Goal: Task Accomplishment & Management: Complete application form

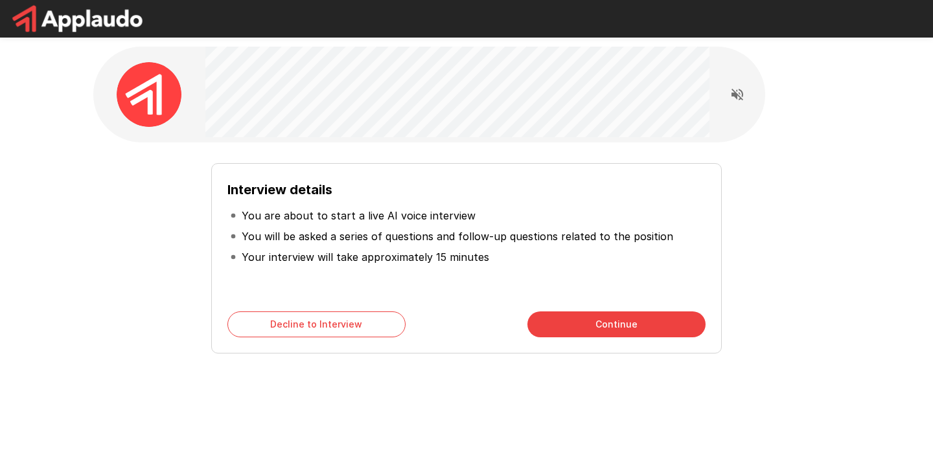
click at [665, 319] on button "Continue" at bounding box center [616, 325] width 178 height 26
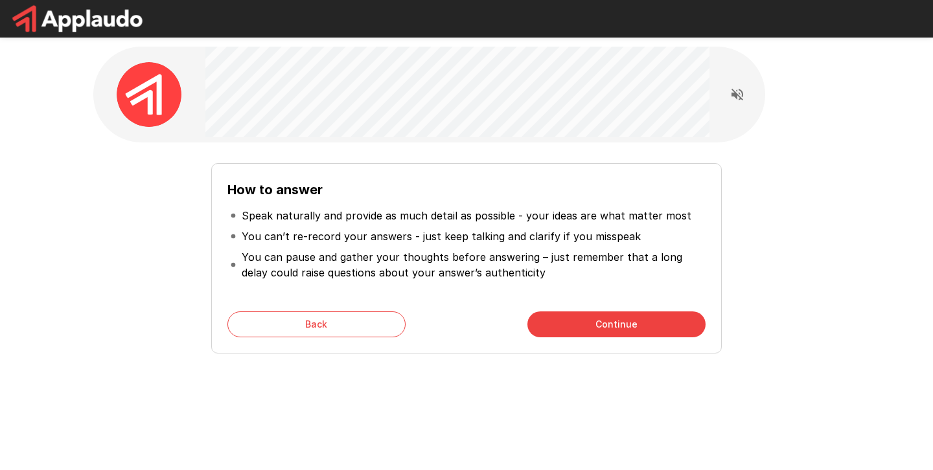
click at [665, 319] on button "Continue" at bounding box center [616, 325] width 178 height 26
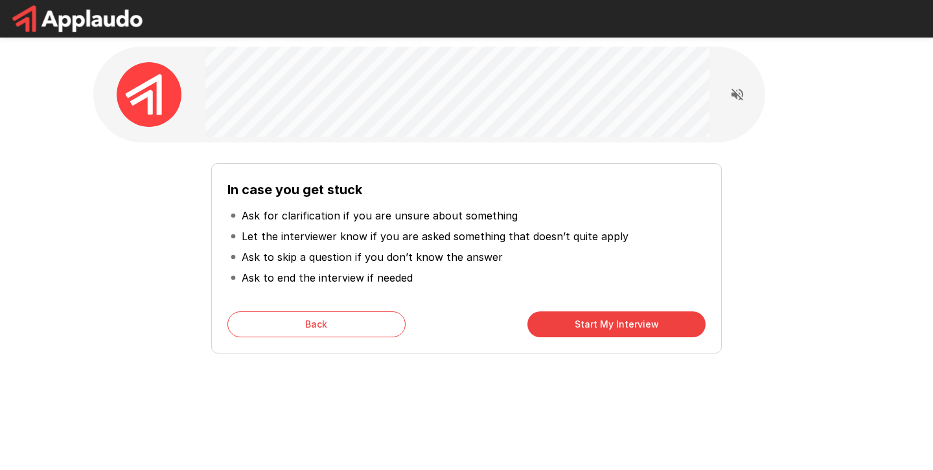
click at [621, 323] on button "Start My Interview" at bounding box center [616, 325] width 178 height 26
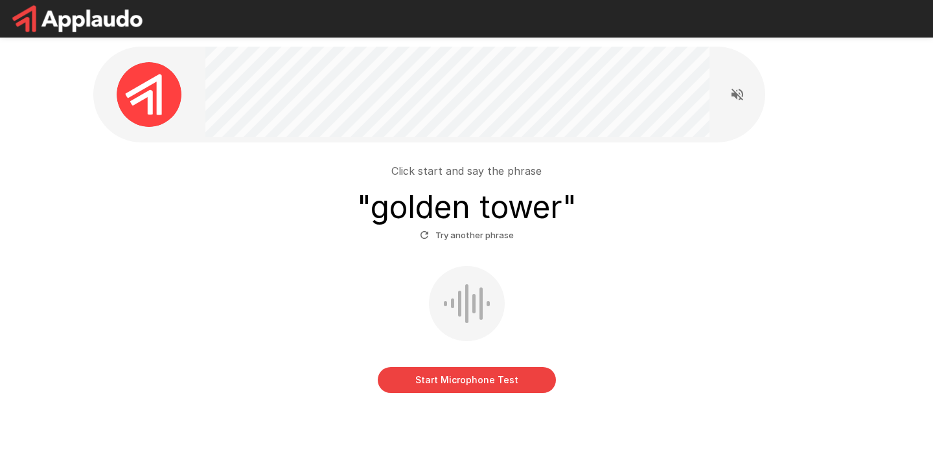
click at [489, 380] on button "Start Microphone Test" at bounding box center [467, 380] width 178 height 26
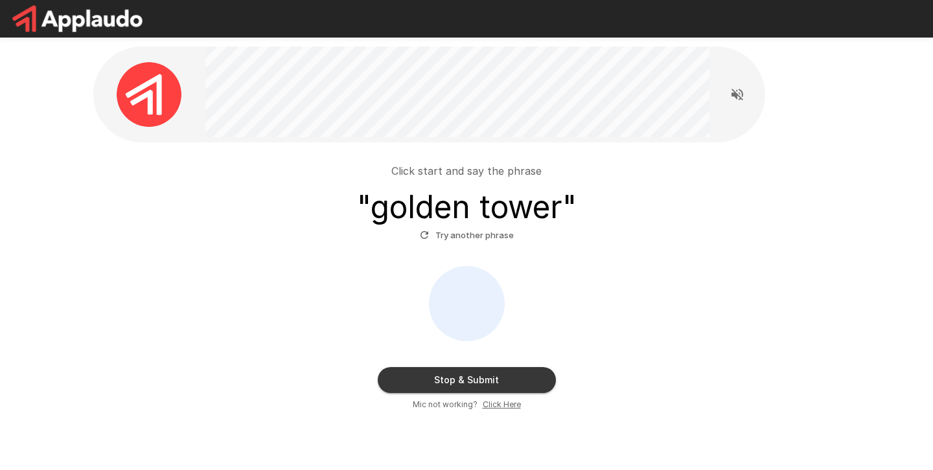
click at [489, 380] on button "Stop & Submit" at bounding box center [467, 380] width 178 height 26
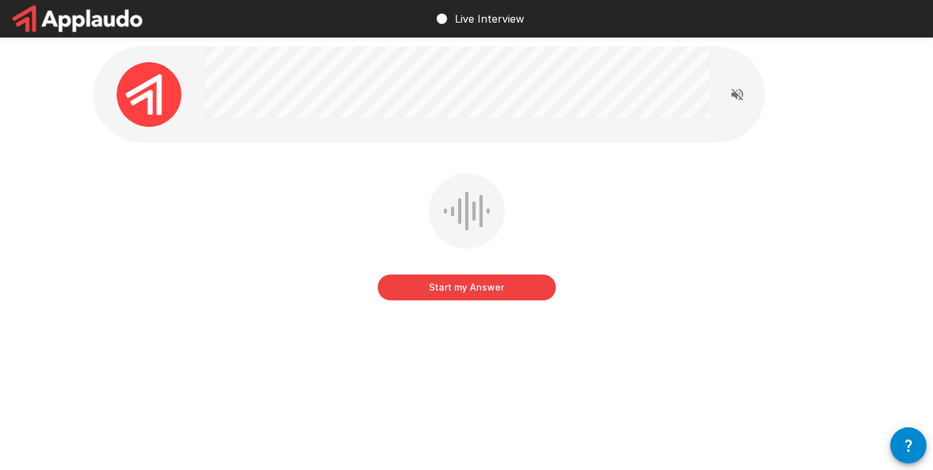
click at [465, 295] on button "Start my Answer" at bounding box center [467, 288] width 178 height 26
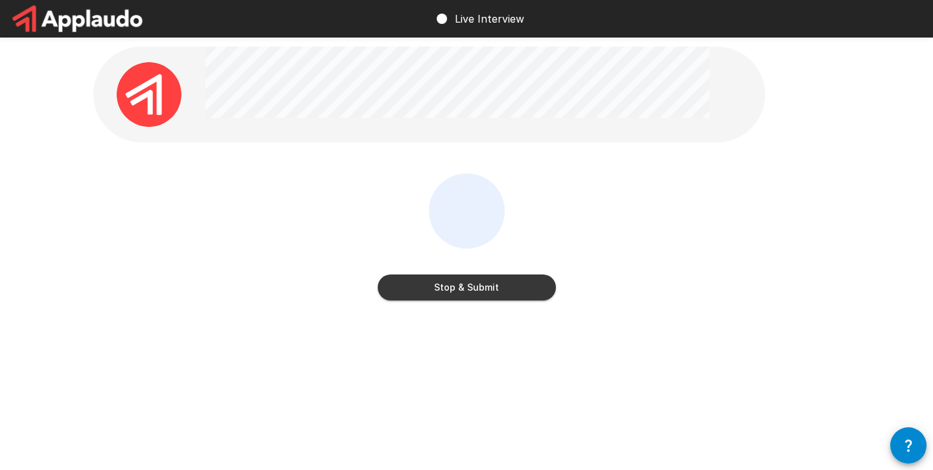
click at [465, 295] on button "Stop & Submit" at bounding box center [467, 288] width 178 height 26
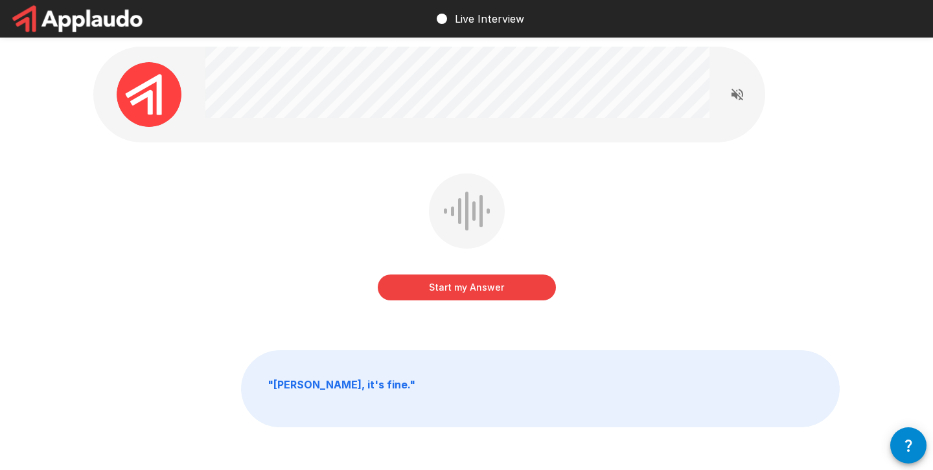
click at [465, 295] on button "Start my Answer" at bounding box center [467, 288] width 178 height 26
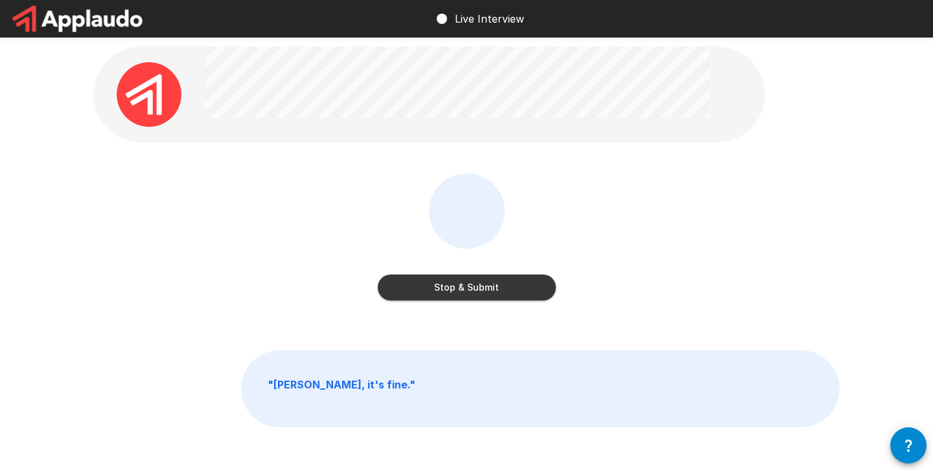
click at [465, 295] on button "Stop & Submit" at bounding box center [467, 288] width 178 height 26
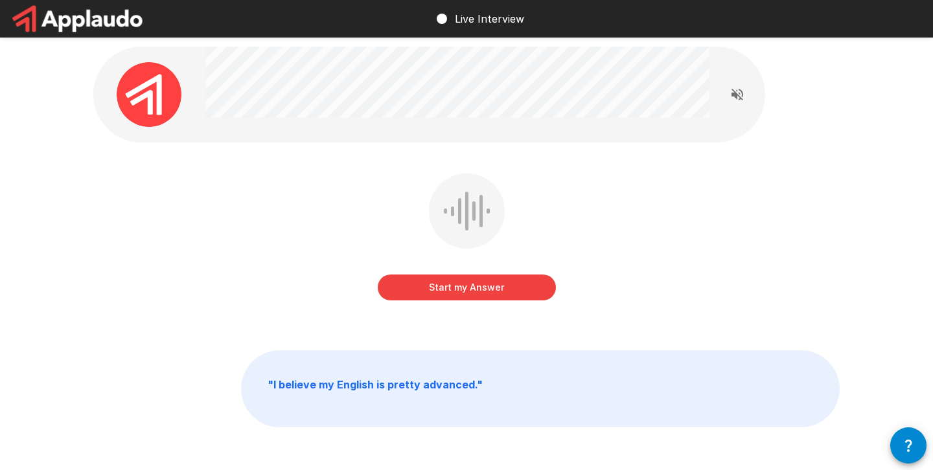
click at [465, 295] on button "Start my Answer" at bounding box center [467, 288] width 178 height 26
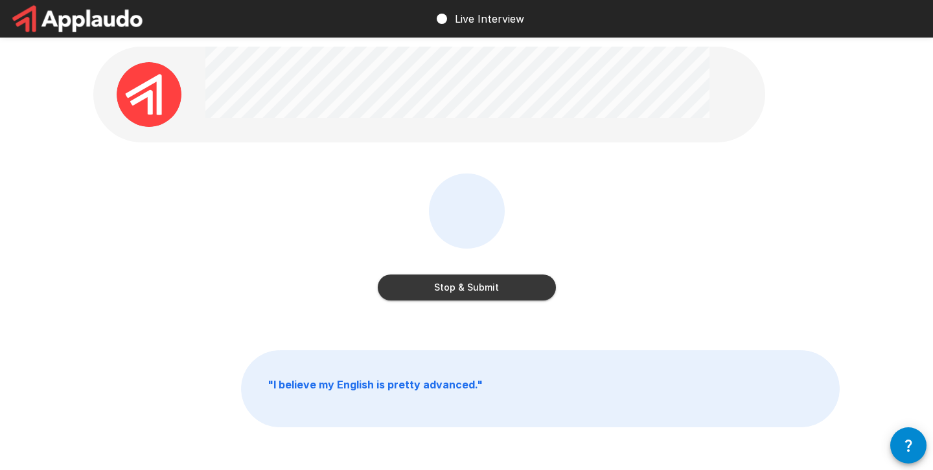
click at [465, 295] on button "Stop & Submit" at bounding box center [467, 288] width 178 height 26
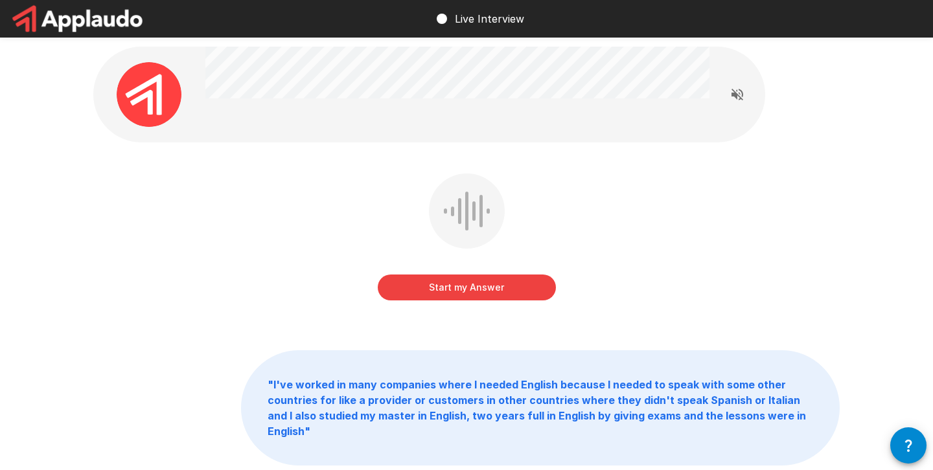
click at [486, 293] on button "Start my Answer" at bounding box center [467, 288] width 178 height 26
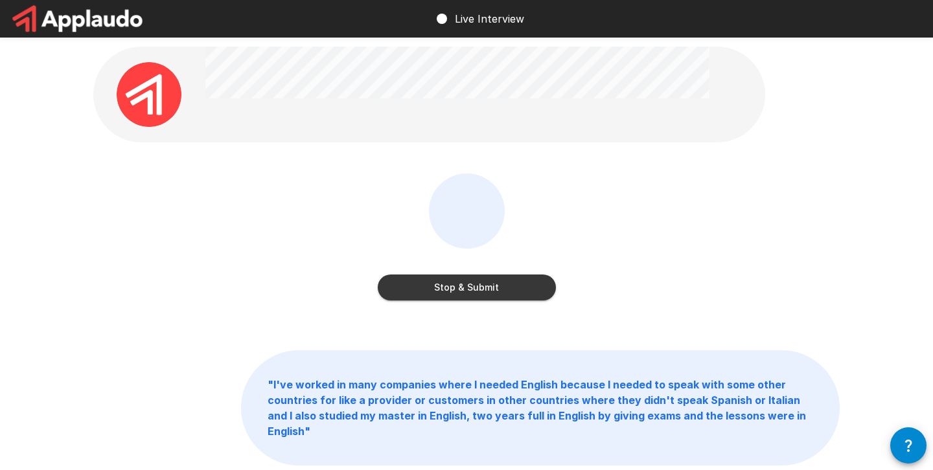
click at [482, 283] on button "Stop & Submit" at bounding box center [467, 288] width 178 height 26
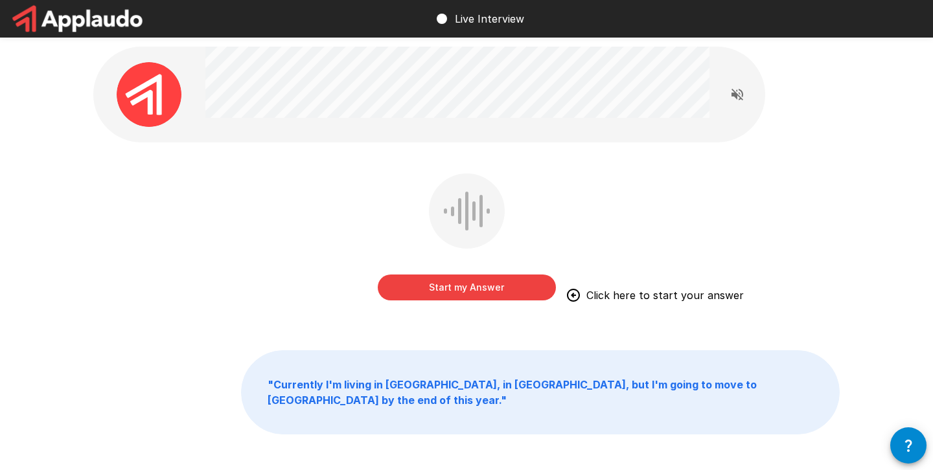
click at [474, 288] on button "Start my Answer" at bounding box center [467, 288] width 178 height 26
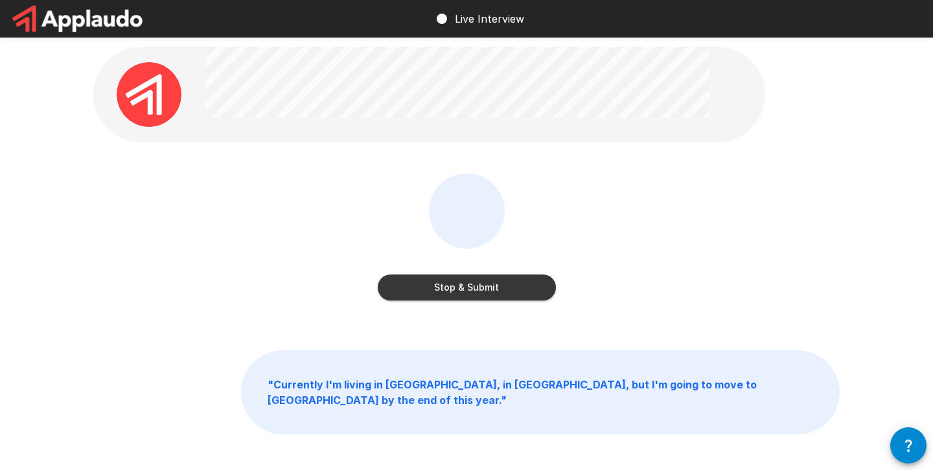
click at [474, 288] on button "Stop & Submit" at bounding box center [467, 288] width 178 height 26
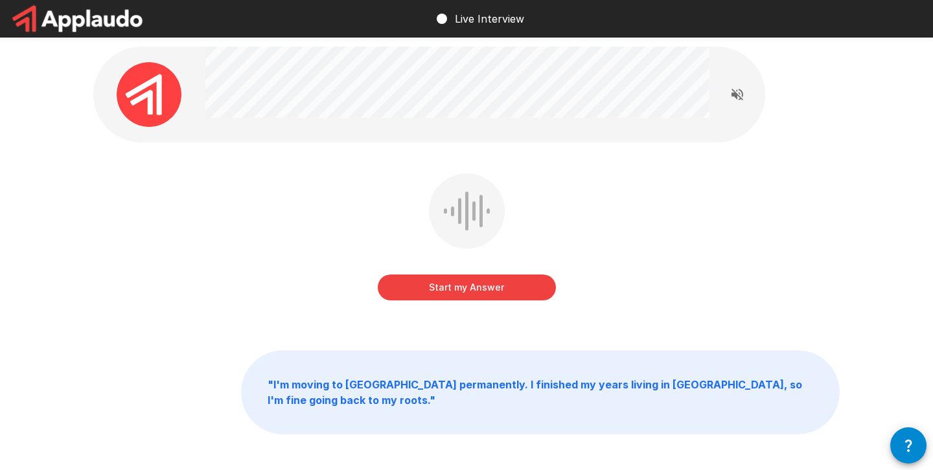
click at [474, 288] on button "Start my Answer" at bounding box center [467, 288] width 178 height 26
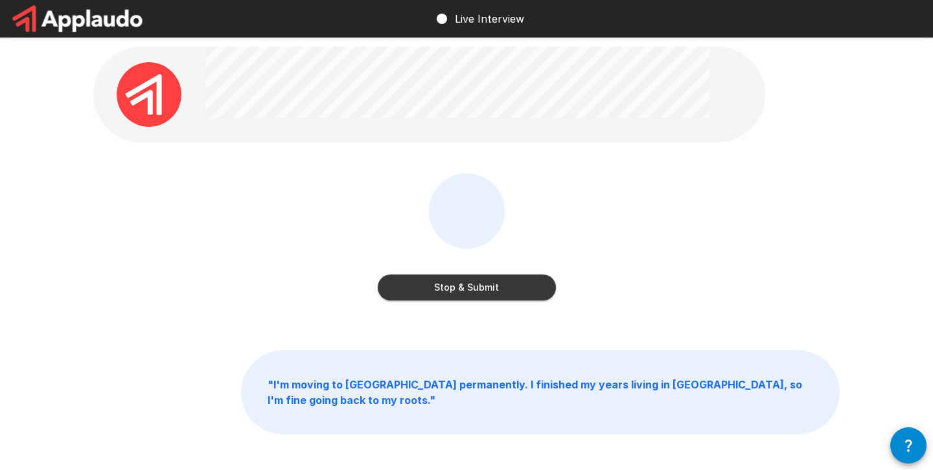
click at [474, 288] on button "Stop & Submit" at bounding box center [467, 288] width 178 height 26
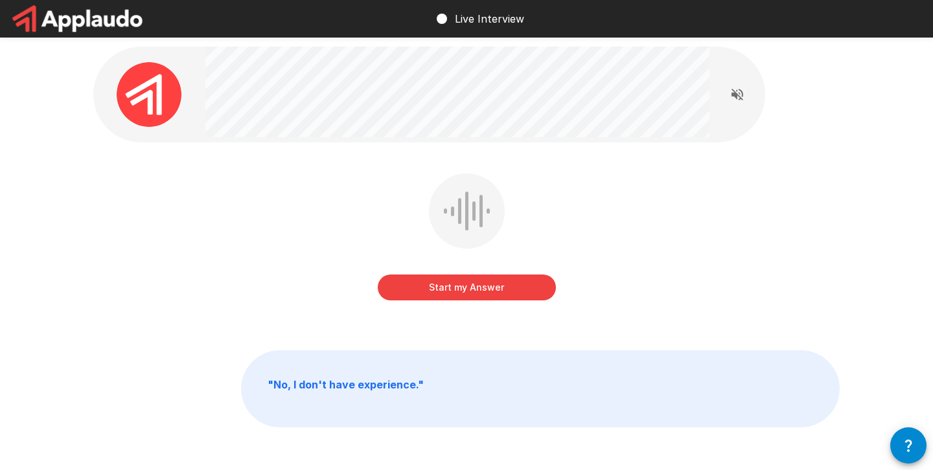
click at [474, 288] on button "Start my Answer" at bounding box center [467, 288] width 178 height 26
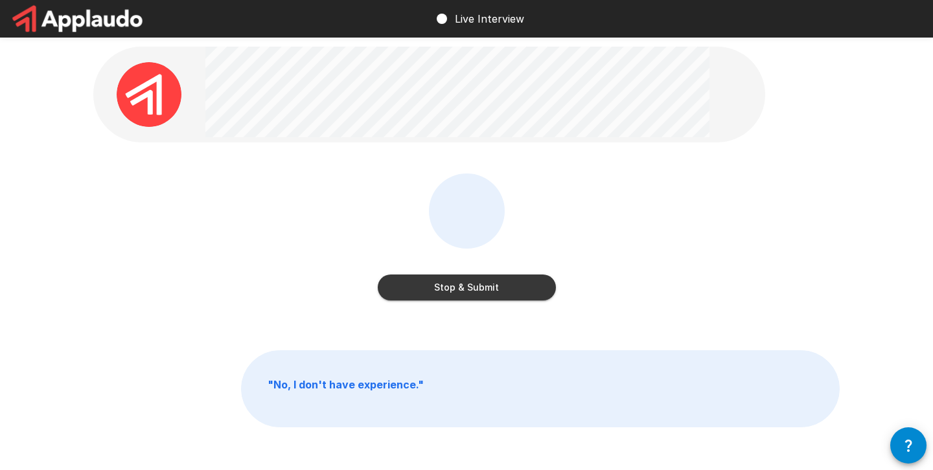
click at [474, 288] on button "Stop & Submit" at bounding box center [467, 288] width 178 height 26
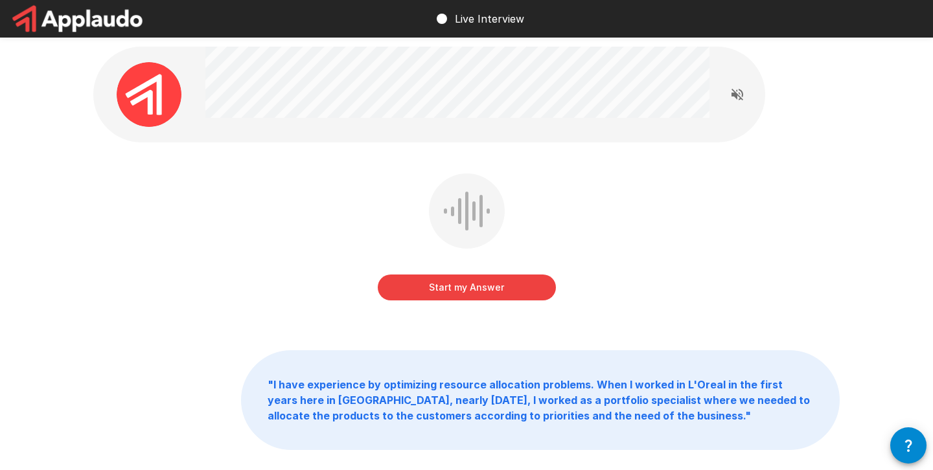
click at [474, 288] on button "Start my Answer" at bounding box center [467, 288] width 178 height 26
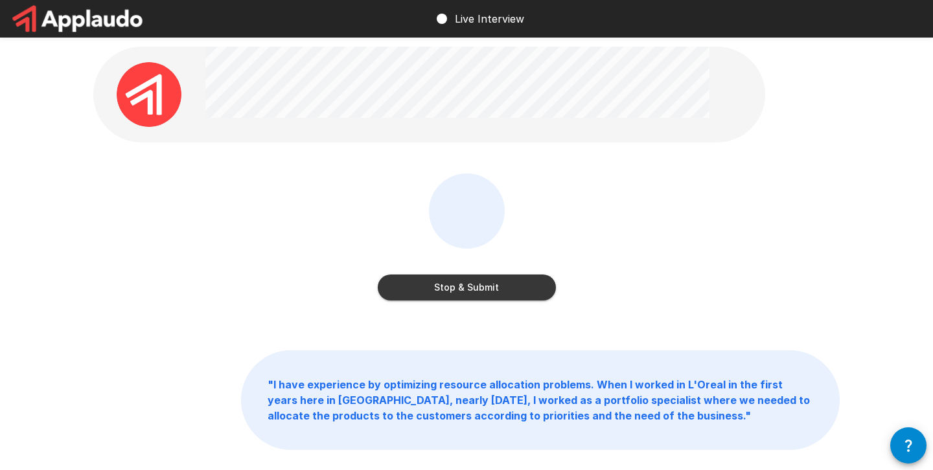
click at [474, 288] on button "Stop & Submit" at bounding box center [467, 288] width 178 height 26
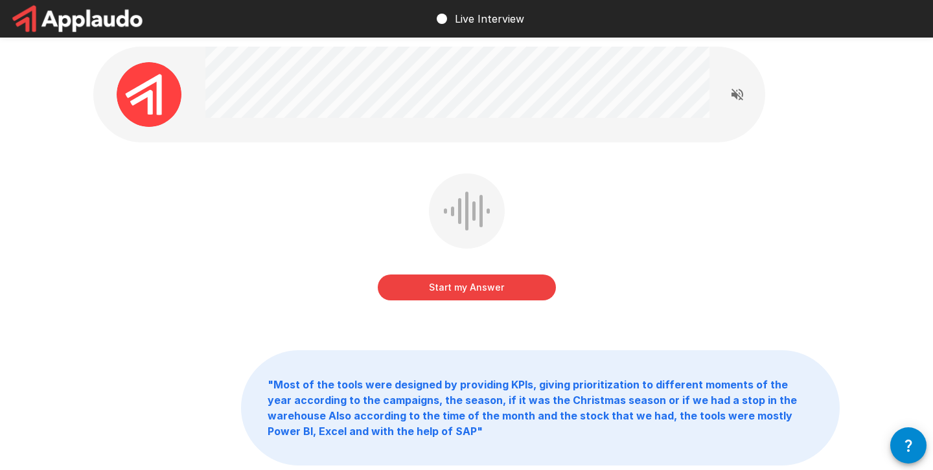
click at [470, 288] on button "Start my Answer" at bounding box center [467, 288] width 178 height 26
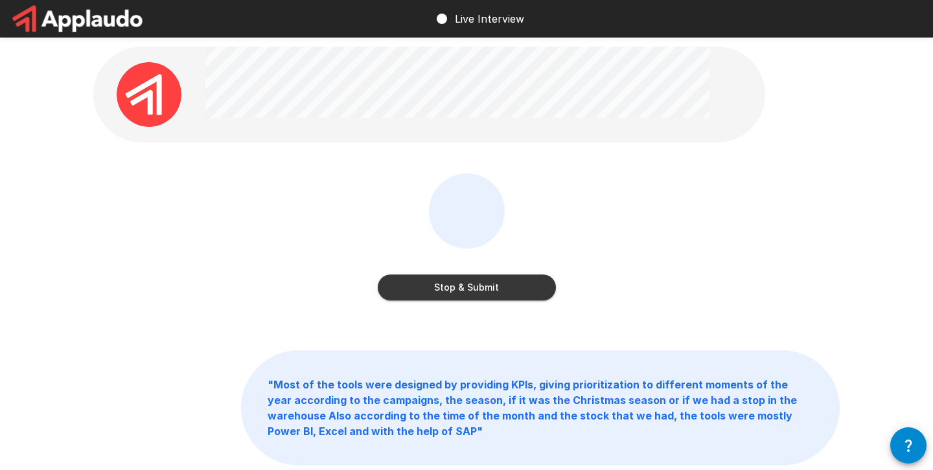
click at [470, 288] on button "Stop & Submit" at bounding box center [467, 288] width 178 height 26
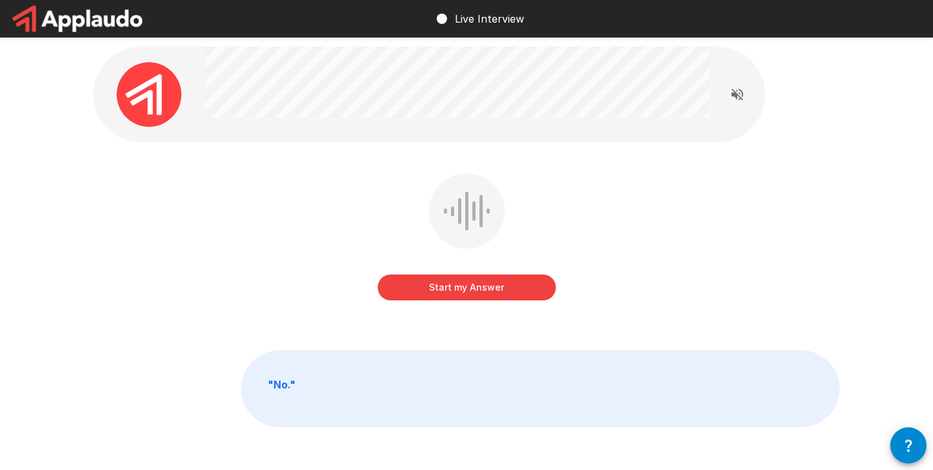
click at [470, 288] on button "Start my Answer" at bounding box center [467, 288] width 178 height 26
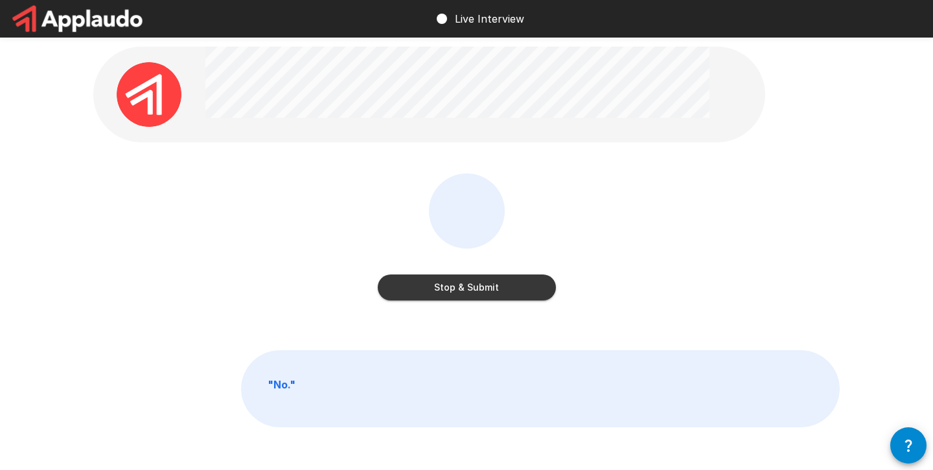
click at [470, 288] on button "Stop & Submit" at bounding box center [467, 288] width 178 height 26
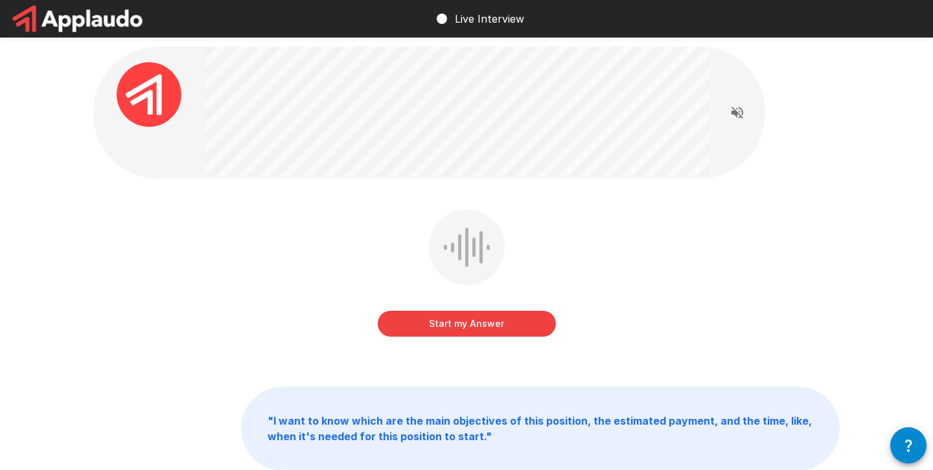
click at [464, 316] on button "Start my Answer" at bounding box center [467, 324] width 178 height 26
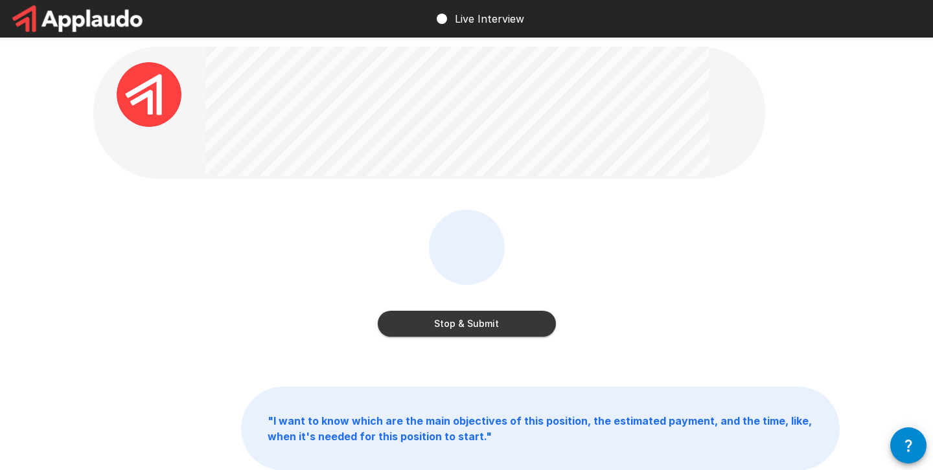
click at [464, 316] on button "Stop & Submit" at bounding box center [467, 324] width 178 height 26
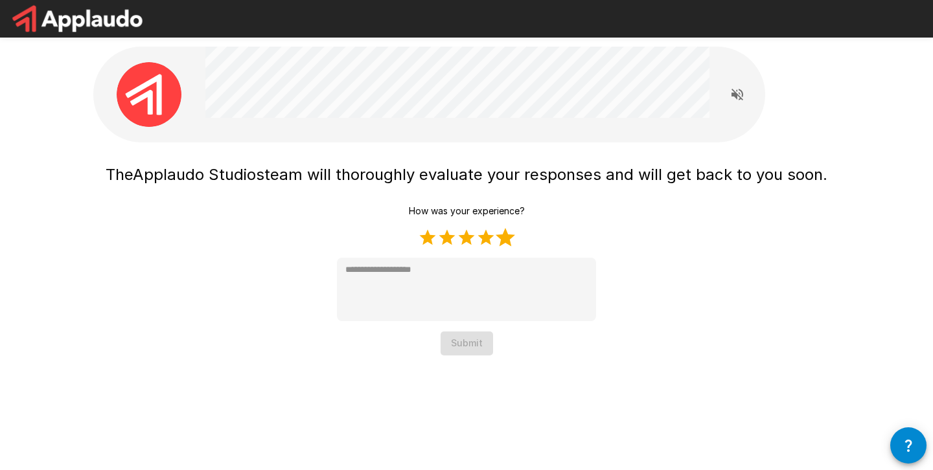
click at [509, 243] on label "5 Stars" at bounding box center [505, 237] width 19 height 19
type textarea "*"
click at [470, 341] on button "Submit" at bounding box center [467, 344] width 52 height 24
